Goal: Task Accomplishment & Management: Manage account settings

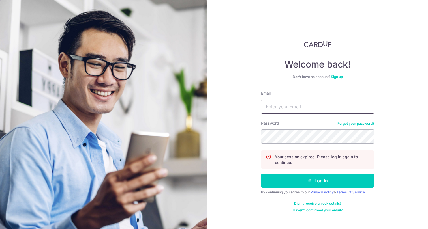
type input "[EMAIL_ADDRESS][DOMAIN_NAME]"
click at [318, 181] on button "Log in" at bounding box center [317, 181] width 113 height 14
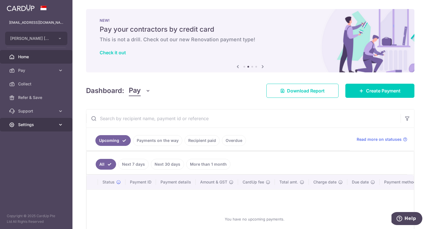
click at [38, 124] on span "Settings" at bounding box center [36, 125] width 37 height 6
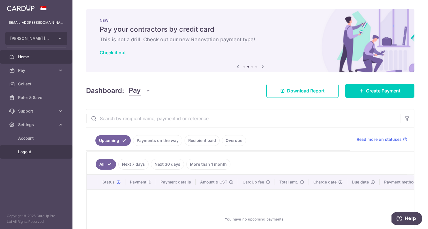
click at [33, 154] on span "Logout" at bounding box center [36, 152] width 37 height 6
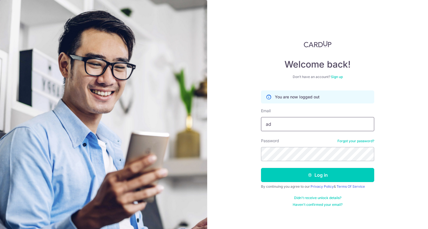
type input "admin@pangngdental.com"
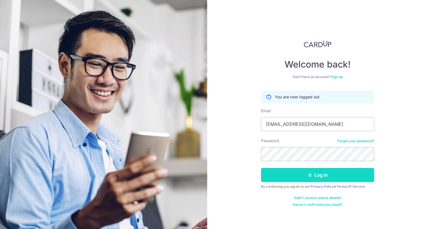
click at [331, 176] on button "Log in" at bounding box center [317, 175] width 113 height 14
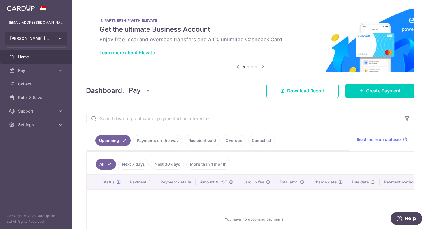
click at [61, 37] on icon "button" at bounding box center [60, 38] width 5 height 5
